Goal: Information Seeking & Learning: Learn about a topic

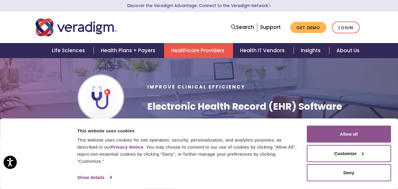
click at [338, 133] on button "Allow all" at bounding box center [349, 133] width 84 height 17
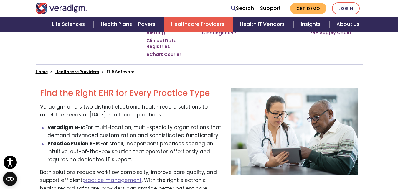
scroll to position [147, 0]
click at [65, 123] on strong "Veradigm EHR:" at bounding box center [66, 126] width 38 height 7
copy strong "Veradigm"
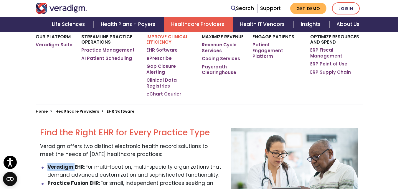
scroll to position [118, 0]
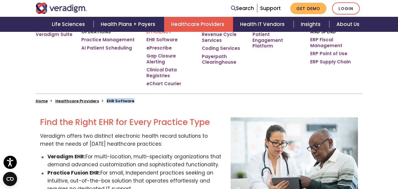
drag, startPoint x: 132, startPoint y: 96, endPoint x: 103, endPoint y: 95, distance: 28.9
click at [103, 99] on ul "Home Healthcare Providers EHR Software" at bounding box center [199, 101] width 327 height 5
copy link "EHR Software"
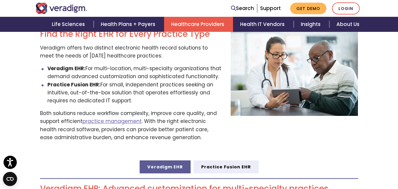
scroll to position [206, 0]
drag, startPoint x: 49, startPoint y: 63, endPoint x: 137, endPoint y: 95, distance: 93.9
click at [137, 95] on ul "Veradigm EHR: For multi-location, multi-specialty organizations that demand adv…" at bounding box center [131, 84] width 182 height 40
copy ul "Veradigm EHR: For multi-location, multi-specialty organizations that demand adv…"
click at [83, 94] on li "Practice Fusion EHR: For small, independent practices seeking an intuitive, out…" at bounding box center [134, 92] width 174 height 24
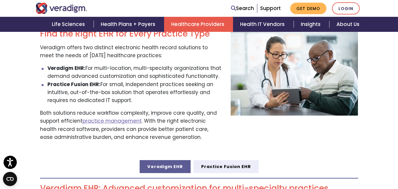
click at [55, 81] on strong "Practice Fusion EHR:" at bounding box center [73, 84] width 53 height 7
drag, startPoint x: 48, startPoint y: 80, endPoint x: 97, endPoint y: 80, distance: 48.9
click at [97, 81] on strong "Practice Fusion EHR:" at bounding box center [73, 84] width 53 height 7
copy strong "Practice Fusion EHR"
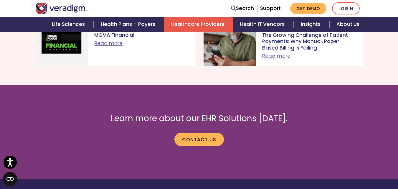
scroll to position [1212, 0]
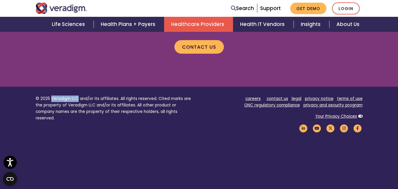
drag, startPoint x: 51, startPoint y: 75, endPoint x: 77, endPoint y: 75, distance: 25.9
click at [77, 95] on p "© 2025 Veradigm LLC and/or its affiliates. All rights reserved. Cited marks are…" at bounding box center [115, 108] width 159 height 26
click at [57, 95] on p "© 2025 Veradigm LLC and/or its affiliates. All rights reserved. Cited marks are…" at bounding box center [115, 108] width 159 height 26
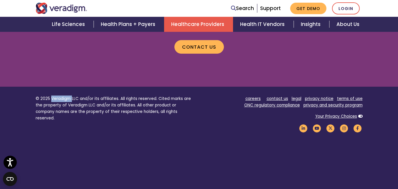
copy p "Veradigm"
click at [108, 95] on p "© 2025 Veradigm LLC and/or its affiliates. All rights reserved. Cited marks are…" at bounding box center [115, 108] width 159 height 26
drag, startPoint x: 51, startPoint y: 73, endPoint x: 77, endPoint y: 75, distance: 26.3
click at [77, 95] on p "© 2025 Veradigm LLC and/or its affiliates. All rights reserved. Cited marks are…" at bounding box center [115, 108] width 159 height 26
copy p "Veradigm LLC"
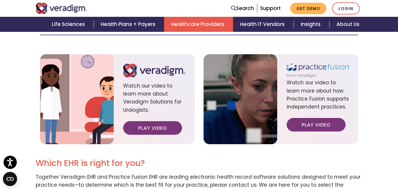
scroll to position [830, 0]
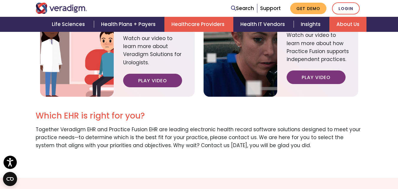
click at [335, 22] on link "About Us" at bounding box center [347, 24] width 37 height 15
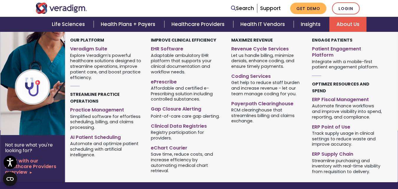
scroll to position [503, 0]
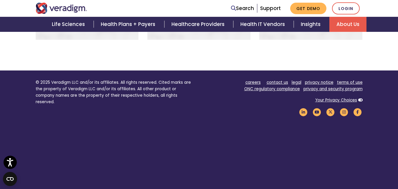
click at [28, 27] on div "Life Sciences Health Plans + Payers Healthcare Providers Health IT Vendors Insi…" at bounding box center [198, 24] width 389 height 15
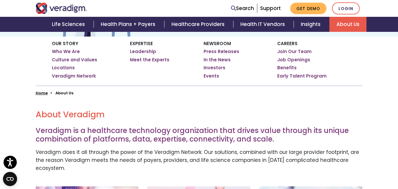
scroll to position [62, 0]
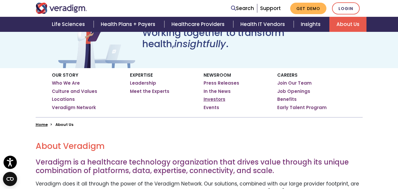
click at [220, 99] on link "Investors" at bounding box center [215, 99] width 22 height 6
